Goal: Transaction & Acquisition: Purchase product/service

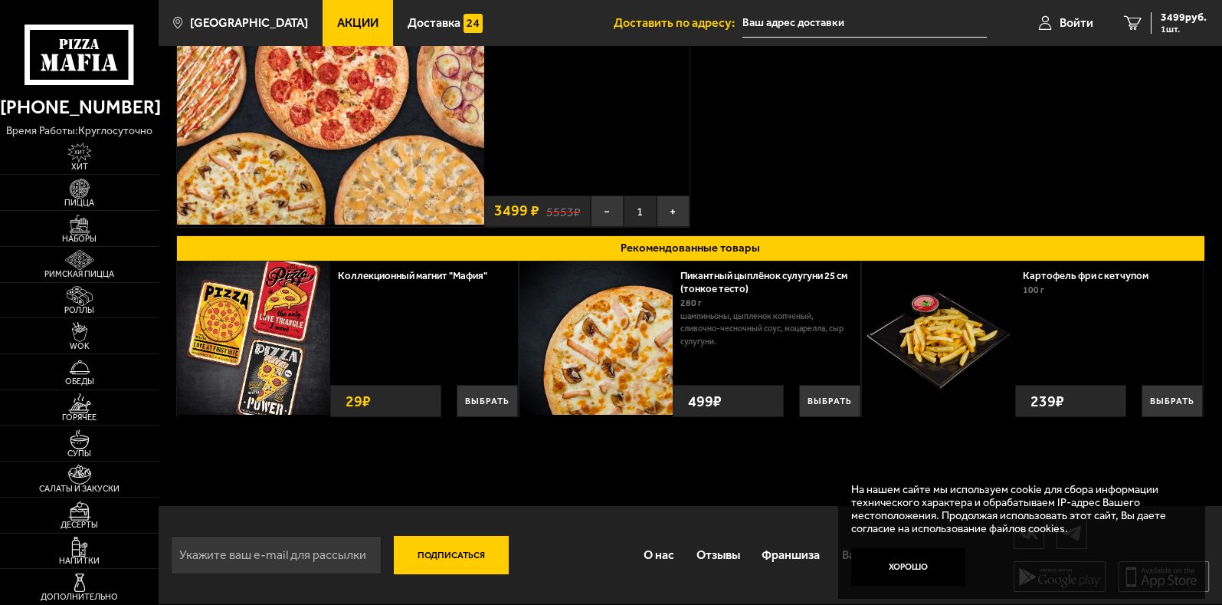
scroll to position [209, 0]
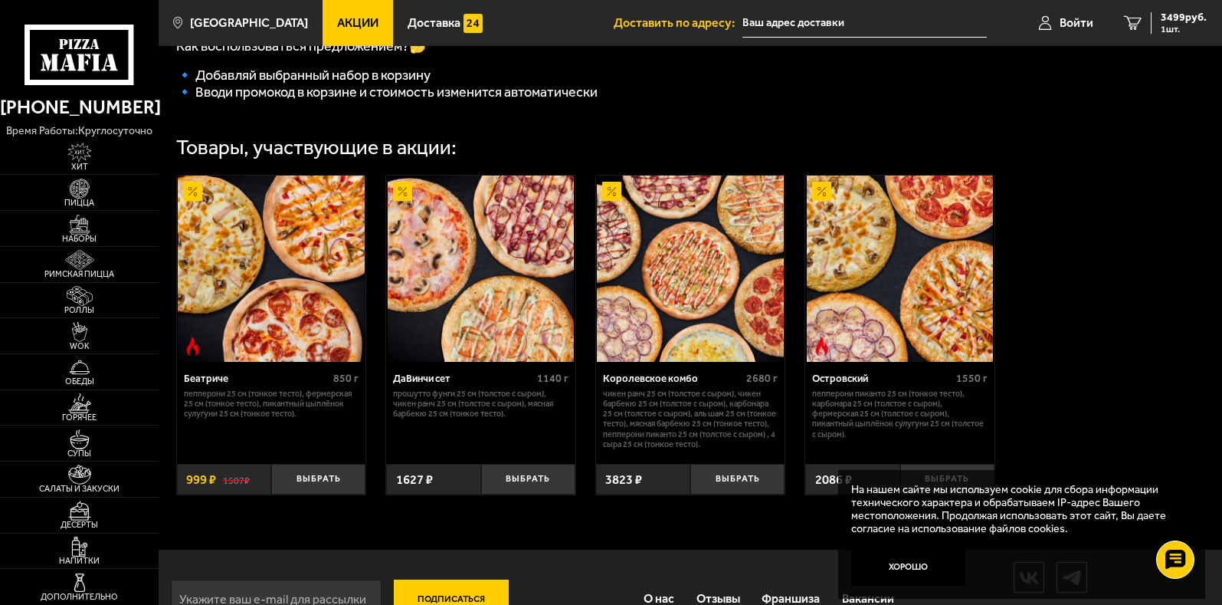
scroll to position [520, 0]
